Goal: Find specific page/section: Find specific page/section

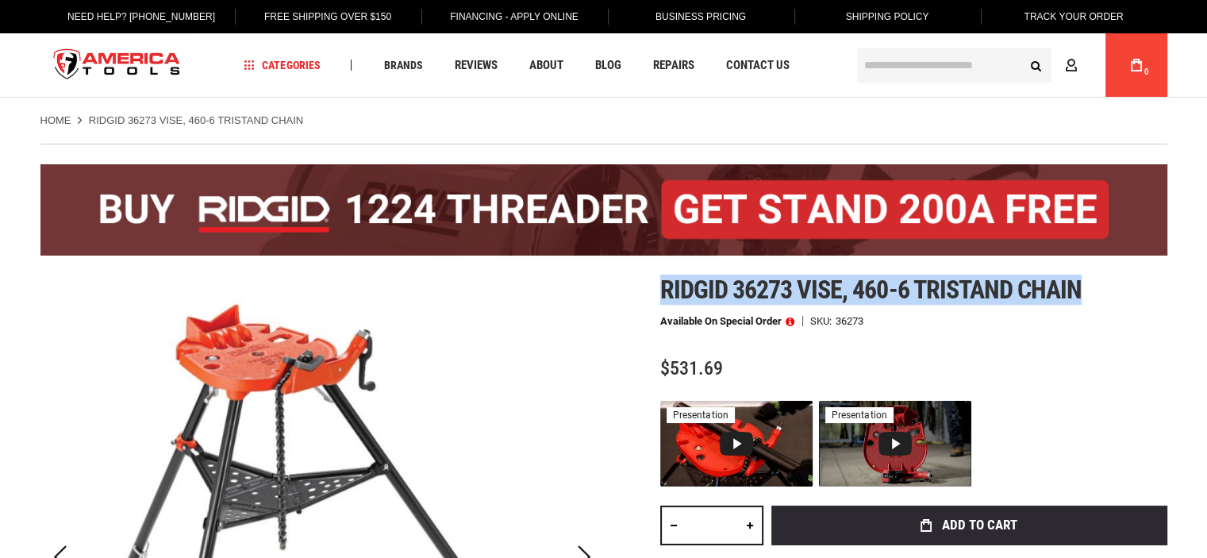
drag, startPoint x: 699, startPoint y: 283, endPoint x: 1100, endPoint y: 279, distance: 401.7
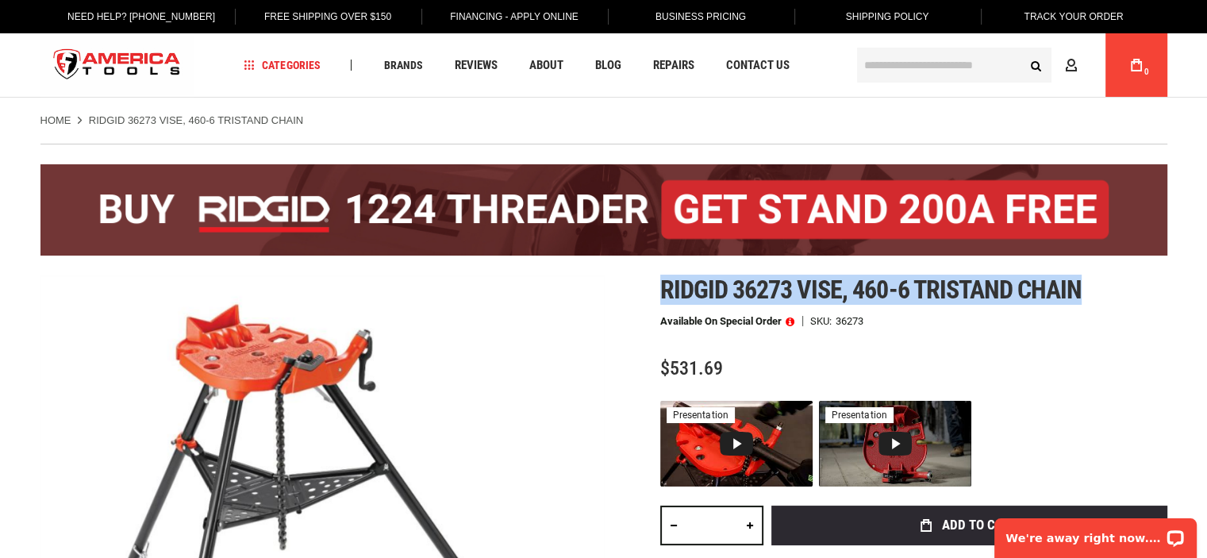
click at [909, 65] on input "text" at bounding box center [954, 65] width 194 height 35
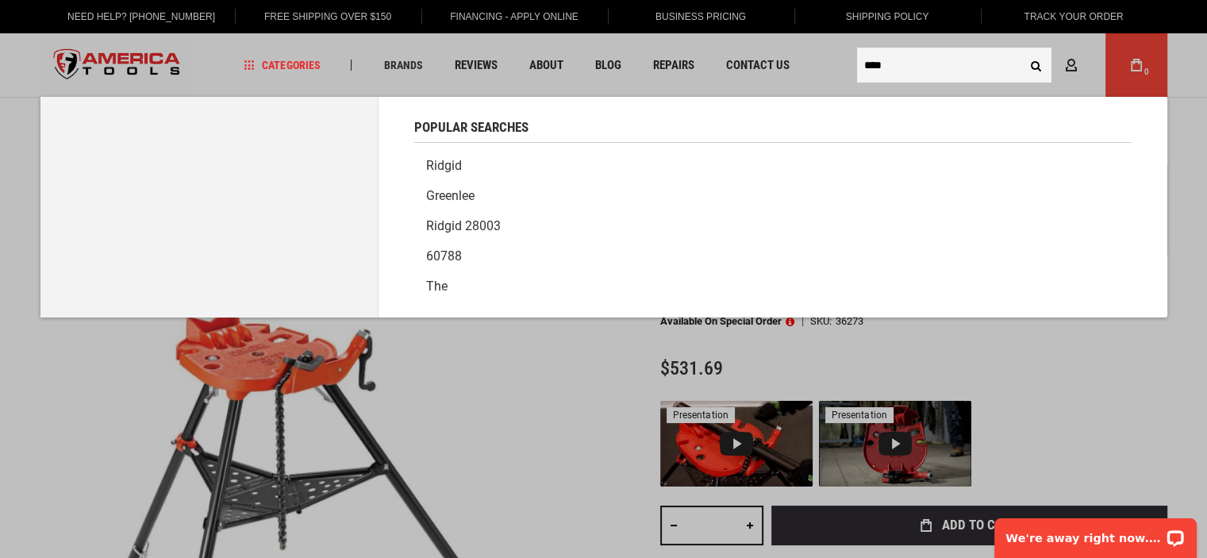
type input "****"
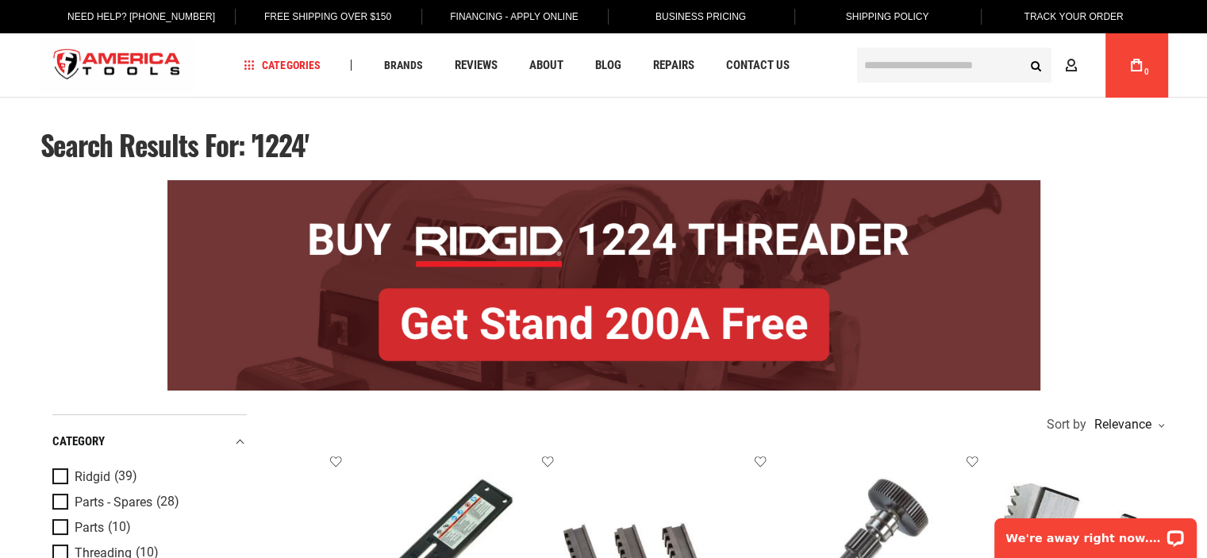
click at [610, 242] on img at bounding box center [603, 285] width 873 height 210
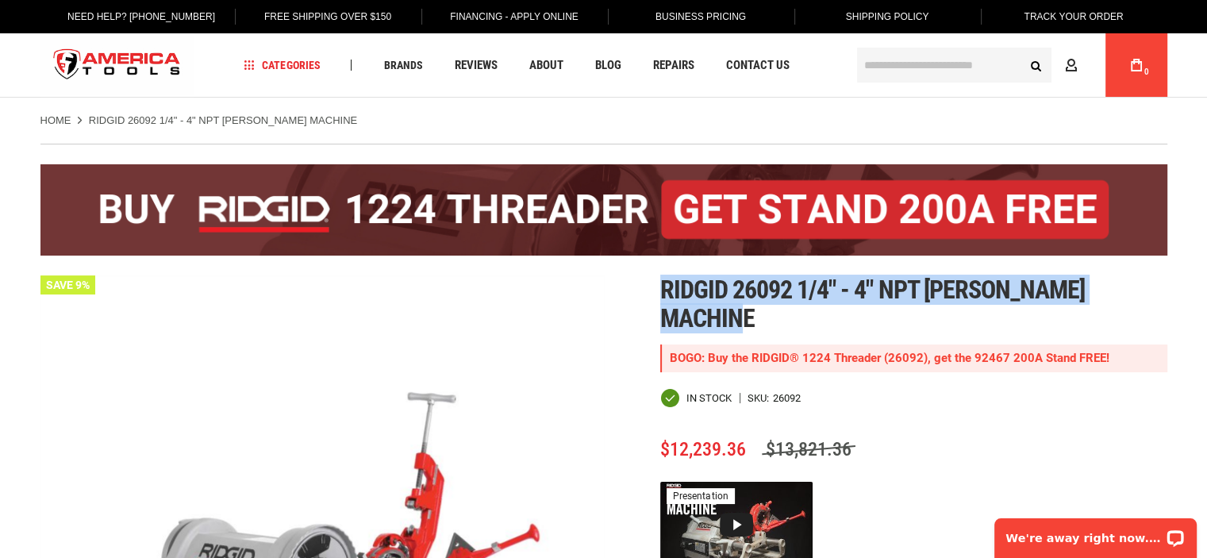
drag, startPoint x: 662, startPoint y: 283, endPoint x: 818, endPoint y: 310, distance: 158.8
copy span "Ridgid 26092 1/4" - 4" npt [PERSON_NAME] machine"
